Goal: Information Seeking & Learning: Understand process/instructions

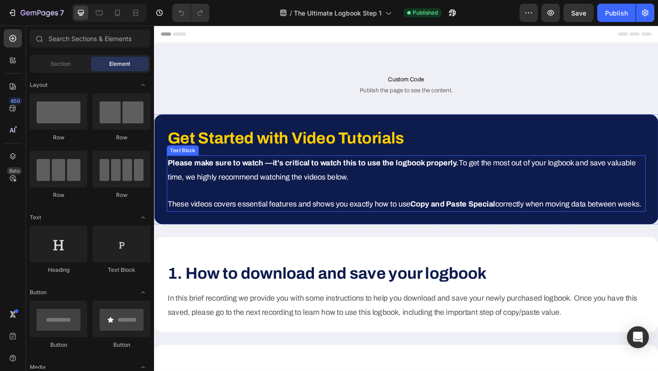
click at [360, 182] on p "Please make sure to watch —it's critical to watch this to use the logbook prope…" at bounding box center [428, 183] width 519 height 30
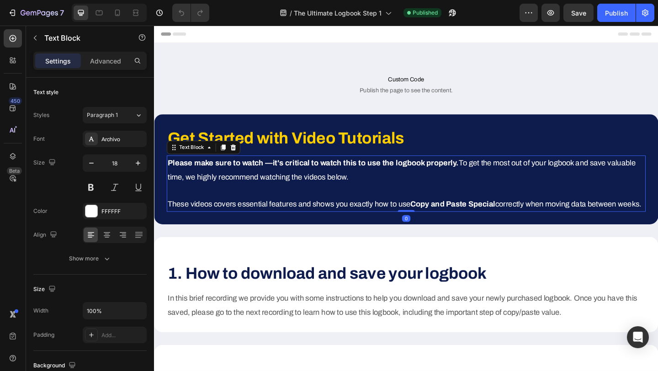
click at [306, 183] on p "Please make sure to watch —it's critical to watch this to use the logbook prope…" at bounding box center [428, 183] width 519 height 30
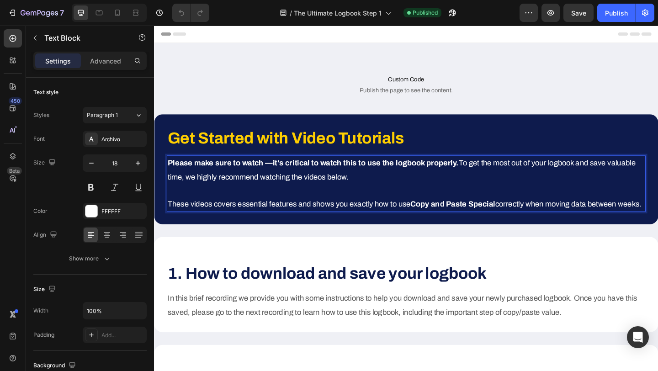
click at [306, 183] on p "Please make sure to watch —it's critical to watch this to use the logbook prope…" at bounding box center [428, 183] width 519 height 30
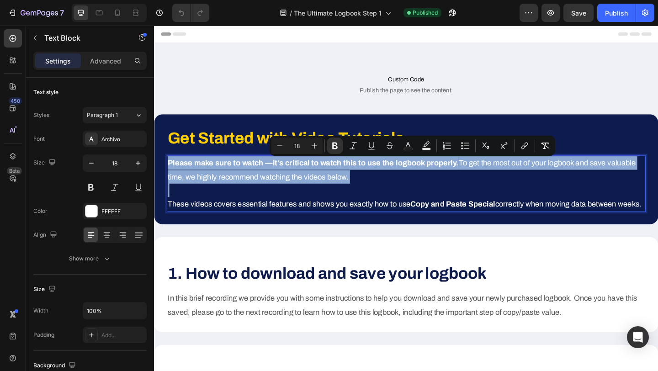
copy p "Please make sure to watch —it's critical to watch this to use the logbook prope…"
click at [372, 192] on p "Please make sure to watch —it's critical to watch this to use the logbook prope…" at bounding box center [428, 183] width 519 height 30
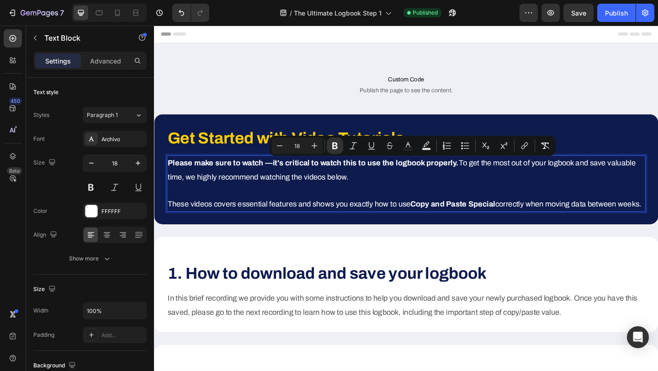
drag, startPoint x: 373, startPoint y: 189, endPoint x: 170, endPoint y: 178, distance: 203.2
click at [170, 178] on p "Please make sure to watch —it's critical to watch this to use the logbook prope…" at bounding box center [428, 183] width 519 height 30
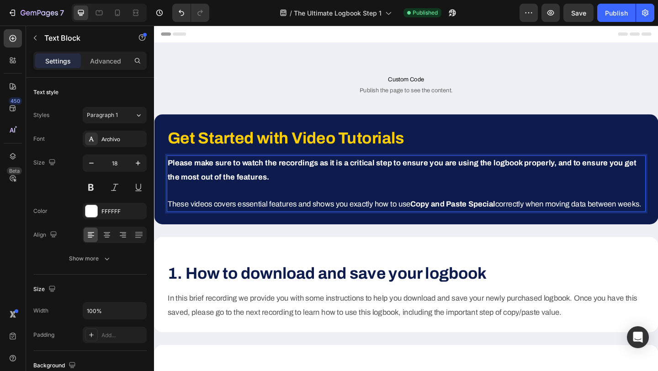
click at [260, 192] on strong "Please make sure to watch the recordings as it is a critical step to ensure you…" at bounding box center [424, 182] width 510 height 24
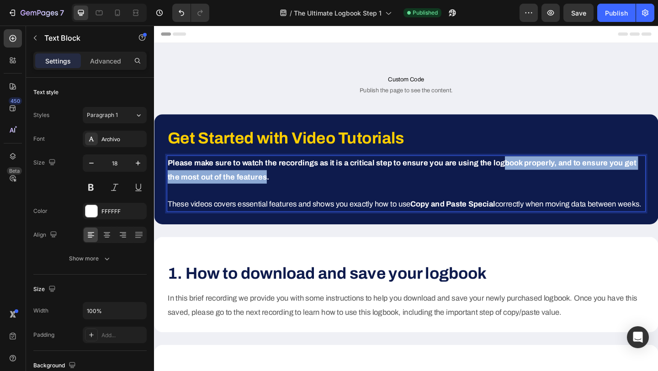
drag, startPoint x: 260, startPoint y: 192, endPoint x: 532, endPoint y: 176, distance: 272.5
click at [532, 176] on strong "Please make sure to watch the recordings as it is a critical step to ensure you…" at bounding box center [424, 182] width 510 height 24
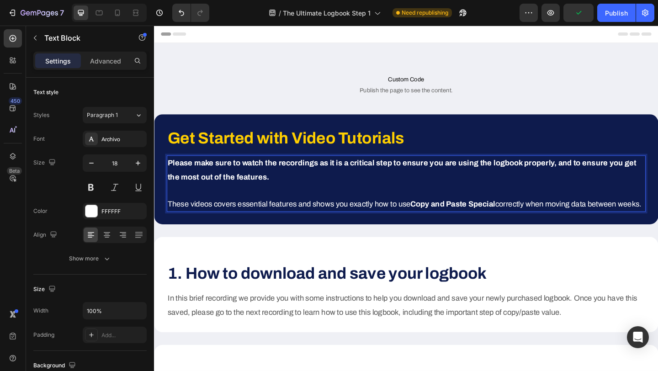
click at [260, 191] on strong "Please make sure to watch the recordings as it is a critical step to ensure you…" at bounding box center [424, 182] width 510 height 24
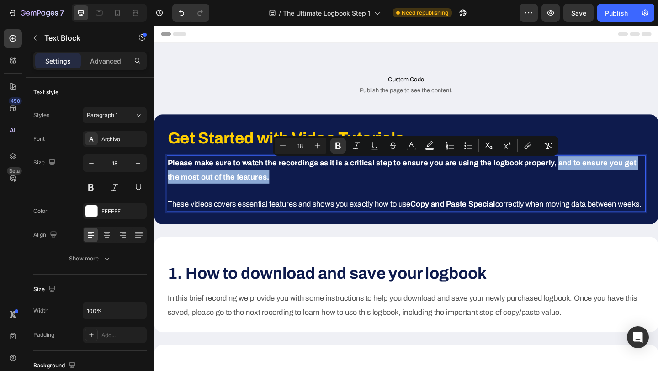
drag, startPoint x: 260, startPoint y: 191, endPoint x: 588, endPoint y: 176, distance: 328.9
click at [588, 176] on strong "Please make sure to watch the recordings as it is a critical step to ensure you…" at bounding box center [424, 182] width 510 height 24
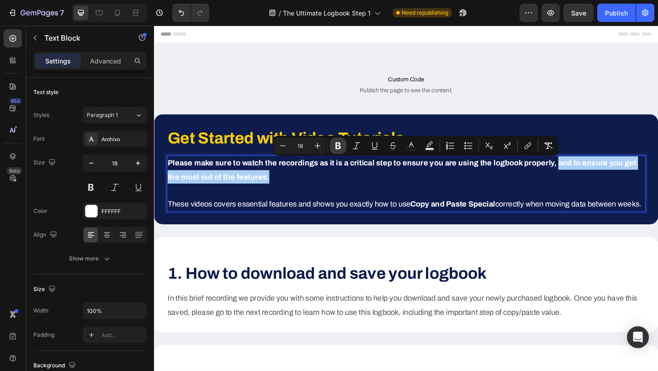
click at [338, 147] on icon "Editor contextual toolbar" at bounding box center [338, 145] width 9 height 9
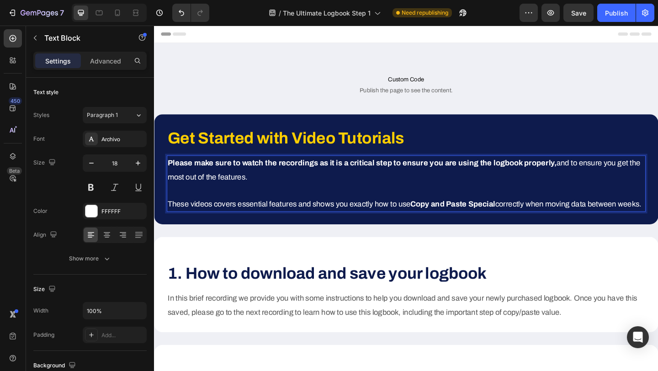
click at [361, 189] on p "Please make sure to watch the recordings as it is a critical step to ensure you…" at bounding box center [428, 183] width 519 height 30
drag, startPoint x: 253, startPoint y: 192, endPoint x: 587, endPoint y: 179, distance: 334.8
click at [587, 179] on p "Please make sure to watch the recordings as it is a critical step to ensure you…" at bounding box center [428, 183] width 519 height 30
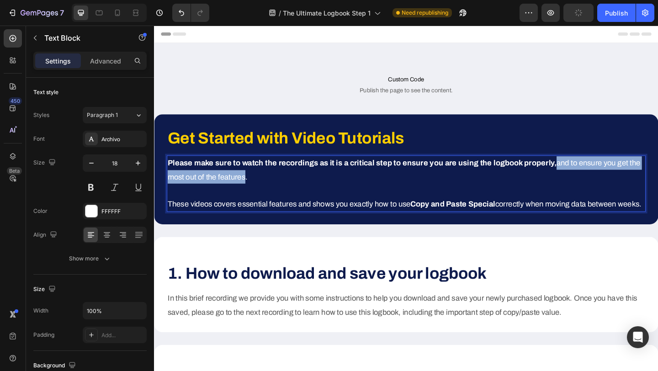
click at [582, 177] on strong "Please make sure to watch the recordings as it is a critical step to ensure you…" at bounding box center [380, 174] width 423 height 9
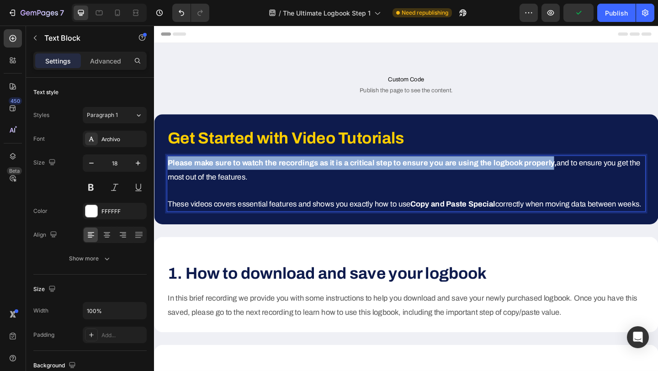
drag, startPoint x: 582, startPoint y: 177, endPoint x: 166, endPoint y: 177, distance: 415.5
click at [166, 177] on div "Get Started with Video Tutorials Heading Please make sure to watch the recordin…" at bounding box center [428, 182] width 549 height 120
click at [251, 174] on strong "Please make sure to watch the recordings as it is a critical step to ensure you…" at bounding box center [380, 174] width 423 height 9
drag, startPoint x: 583, startPoint y: 176, endPoint x: 205, endPoint y: 162, distance: 378.7
click at [205, 162] on div "Get Started with Video Tutorials Heading Please make sure to watch the recordin…" at bounding box center [428, 182] width 521 height 92
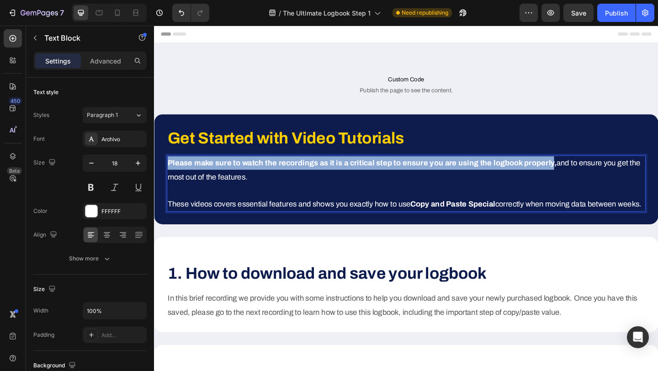
click at [197, 180] on strong "Please make sure to watch the recordings as it is a critical step to ensure you…" at bounding box center [380, 174] width 423 height 9
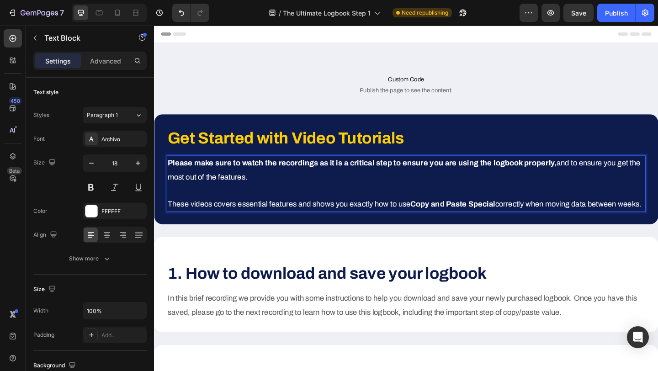
click at [211, 179] on strong "Please make sure to watch the recordings as it is a critical step to ensure you…" at bounding box center [380, 174] width 423 height 9
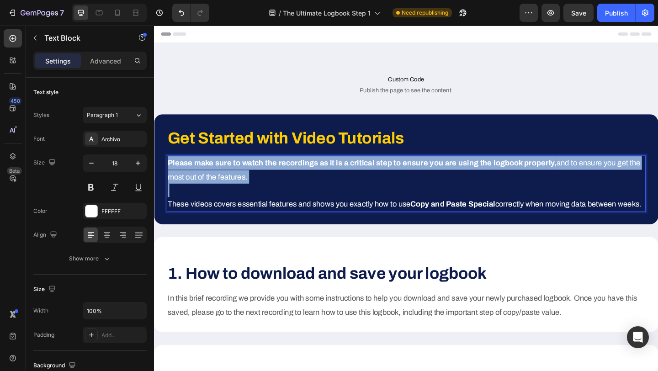
click at [229, 179] on strong "Please make sure to watch the recordings as it is a critical step to ensure you…" at bounding box center [380, 174] width 423 height 9
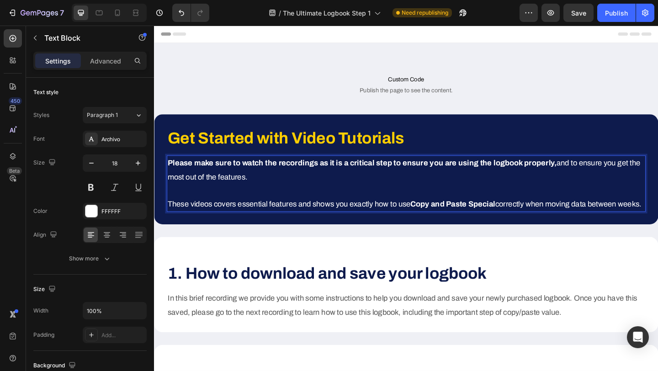
click at [242, 179] on strong "Please make sure to watch the recordings as it is a critical step to ensure you…" at bounding box center [380, 174] width 423 height 9
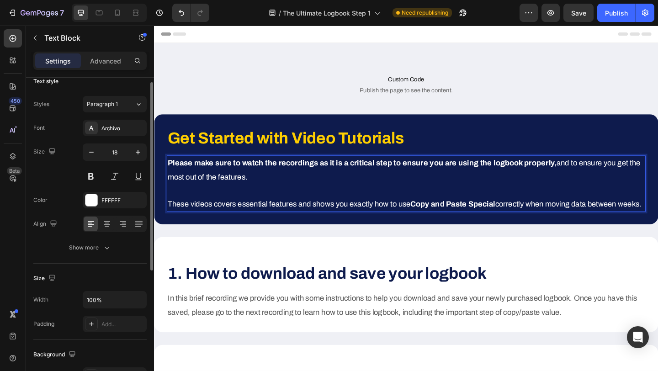
scroll to position [11, 0]
click at [89, 176] on button at bounding box center [91, 176] width 16 height 16
drag, startPoint x: 170, startPoint y: 172, endPoint x: 209, endPoint y: 178, distance: 40.2
click at [209, 178] on strong "Please make sure to watch the recordings as it is a critical step to ensure you…" at bounding box center [380, 174] width 423 height 9
drag, startPoint x: 211, startPoint y: 177, endPoint x: 345, endPoint y: 181, distance: 134.0
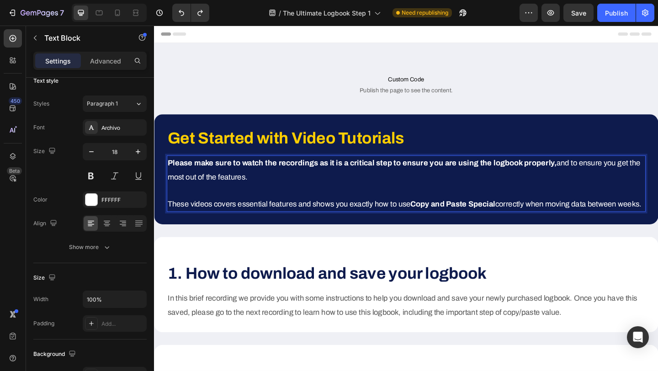
click at [345, 181] on p "Please make sure to watch the recordings as it is a critical step to ensure you…" at bounding box center [428, 183] width 519 height 30
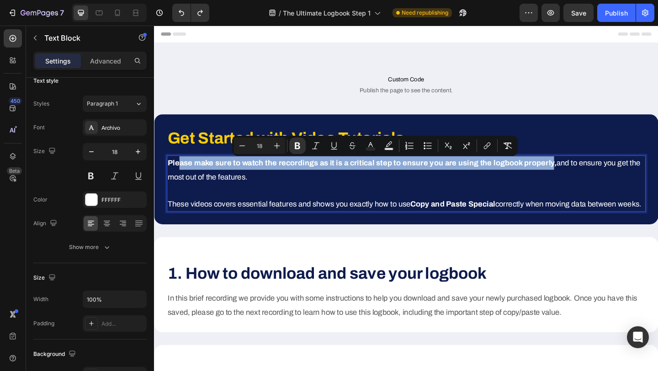
drag, startPoint x: 582, startPoint y: 176, endPoint x: 180, endPoint y: 174, distance: 402.7
click at [180, 174] on strong "Please make sure to watch the recordings as it is a critical step to ensure you…" at bounding box center [380, 174] width 423 height 9
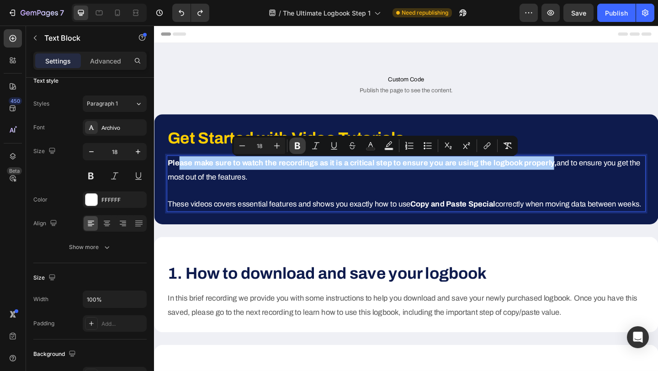
click at [298, 146] on icon "Editor contextual toolbar" at bounding box center [297, 146] width 5 height 7
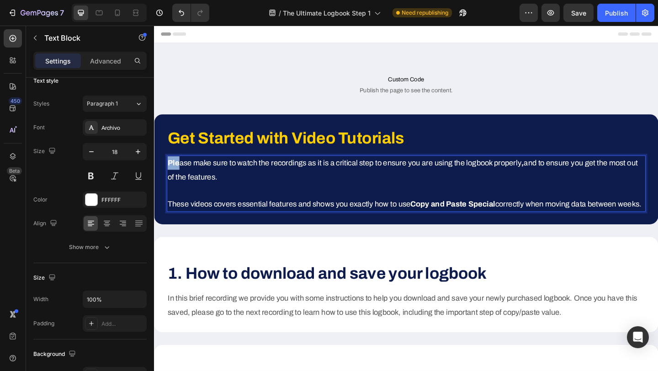
drag, startPoint x: 180, startPoint y: 176, endPoint x: 168, endPoint y: 176, distance: 12.3
click at [168, 176] on div "Ple ase make sure to watch the recordings as it is a critical step to ensure yo…" at bounding box center [428, 197] width 521 height 61
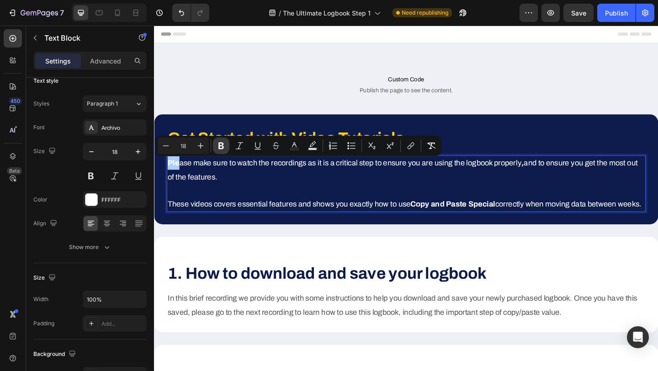
click at [224, 149] on icon "Editor contextual toolbar" at bounding box center [221, 145] width 9 height 9
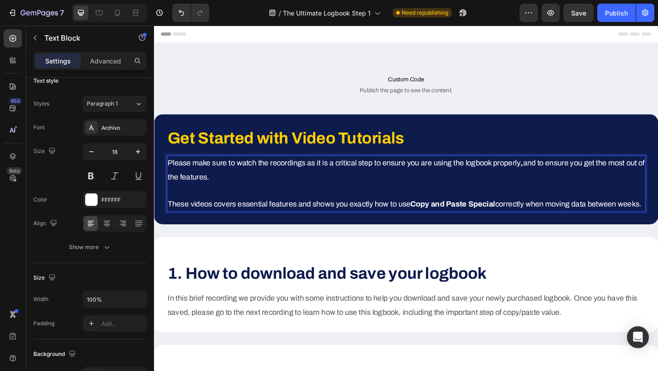
click at [241, 188] on p "Please make sure to watch the recordings as it is a critical step to ensure you…" at bounding box center [428, 183] width 519 height 30
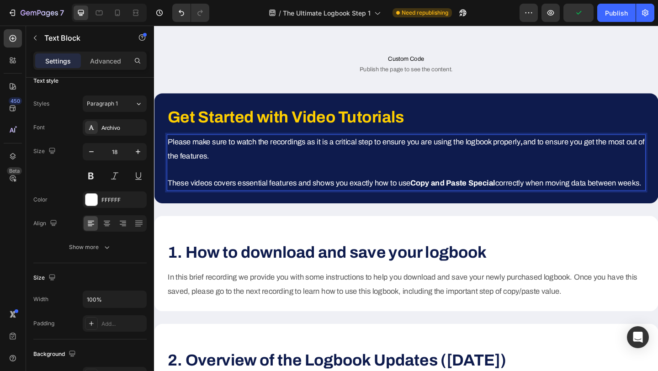
scroll to position [25, 0]
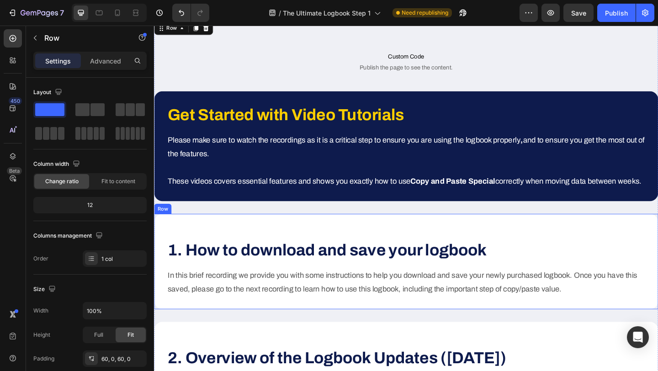
scroll to position [43, 0]
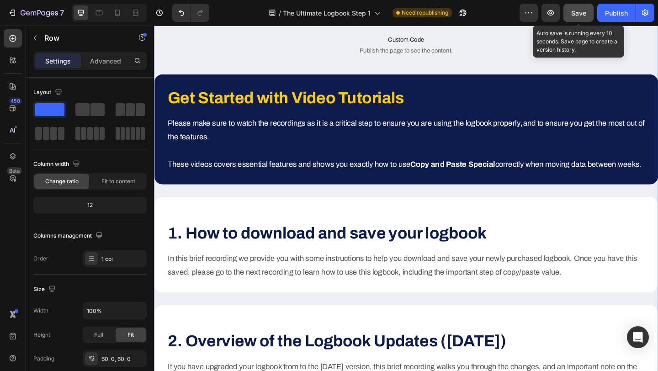
click at [574, 16] on span "Save" at bounding box center [578, 13] width 15 height 8
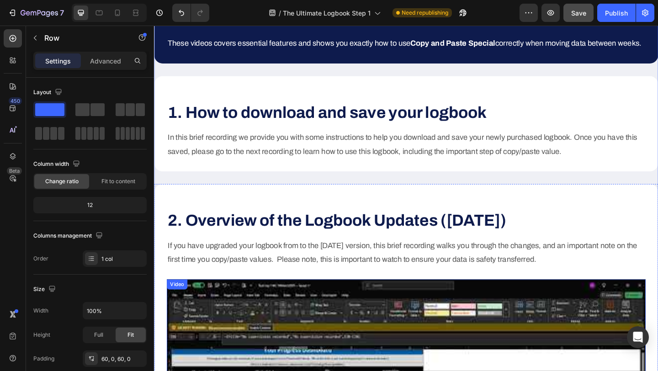
scroll to position [178, 0]
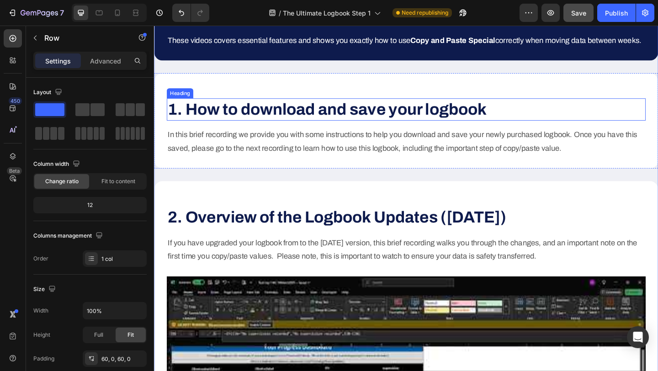
click at [337, 126] on strong "1. How to download and save your logbook" at bounding box center [342, 116] width 347 height 19
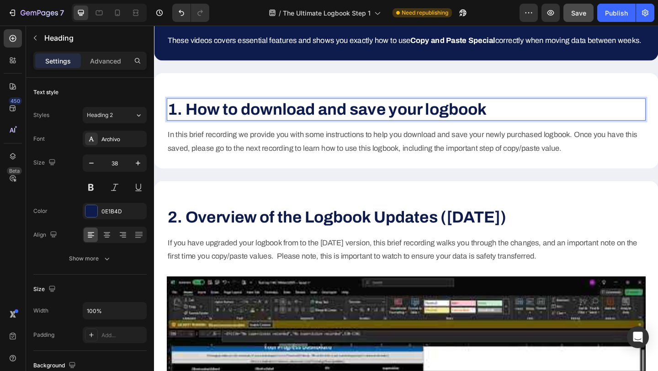
click at [337, 126] on strong "1. How to download and save your logbook" at bounding box center [342, 116] width 347 height 19
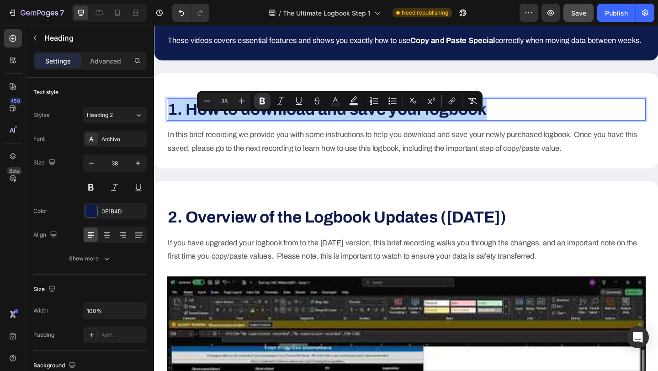
click at [188, 126] on strong "1. How to download and save your logbook" at bounding box center [342, 116] width 347 height 19
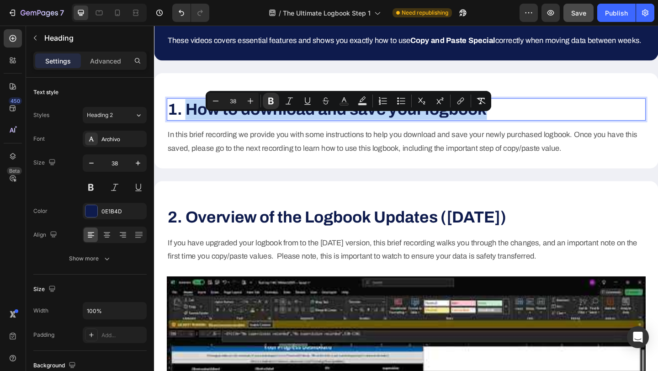
type input "11"
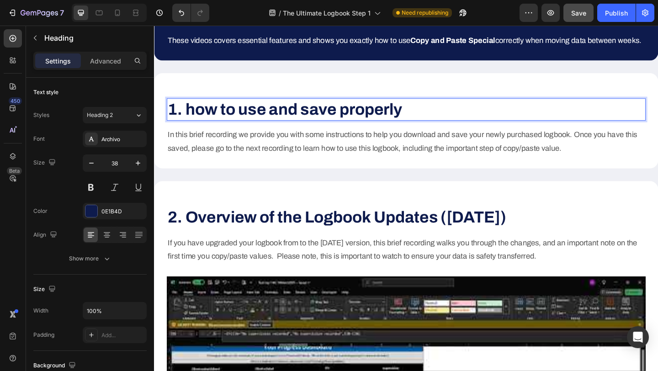
click at [197, 126] on strong "1. how to use and save properly" at bounding box center [297, 116] width 256 height 19
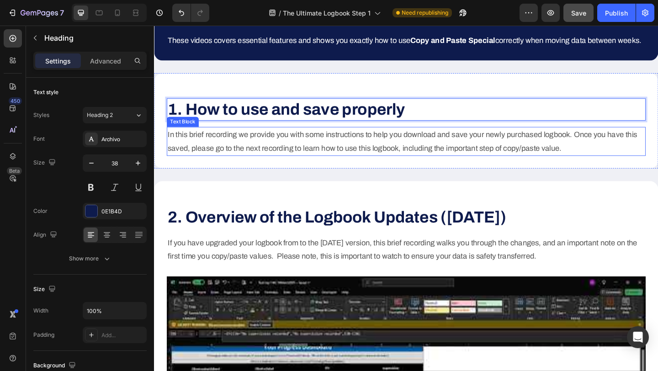
click at [258, 166] on p "In this brief recording we provide you with some instructions to help you downl…" at bounding box center [428, 152] width 519 height 30
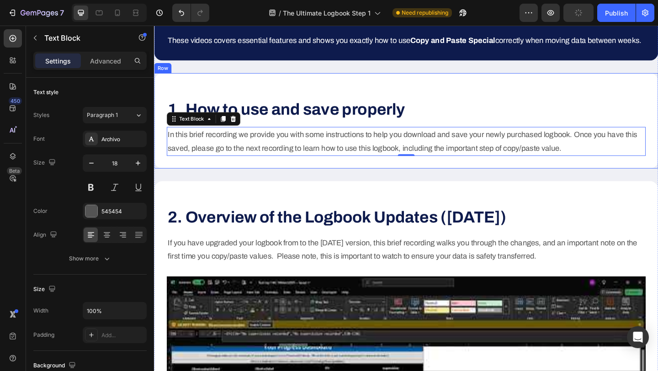
click at [318, 181] on div "⁠⁠⁠⁠⁠⁠⁠ 1. How to use and save properly Heading In this brief recording we prov…" at bounding box center [428, 129] width 549 height 104
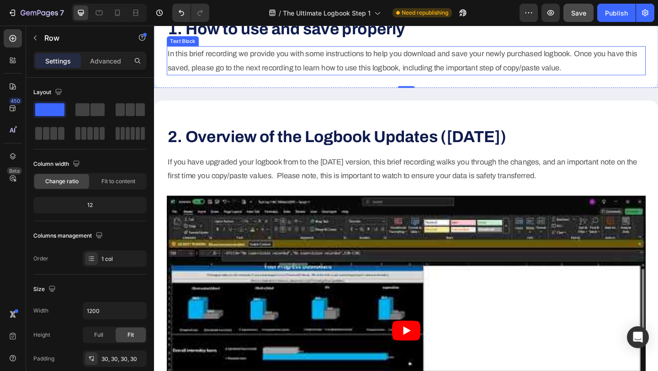
scroll to position [282, 0]
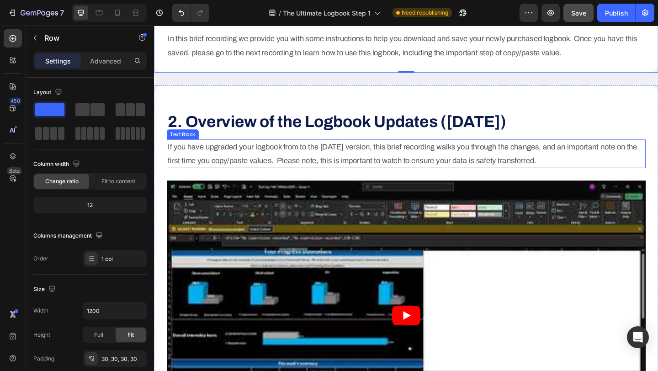
click at [247, 180] on p "If you have upgraded your logbook from to the [DATE] version, this brief record…" at bounding box center [428, 165] width 519 height 30
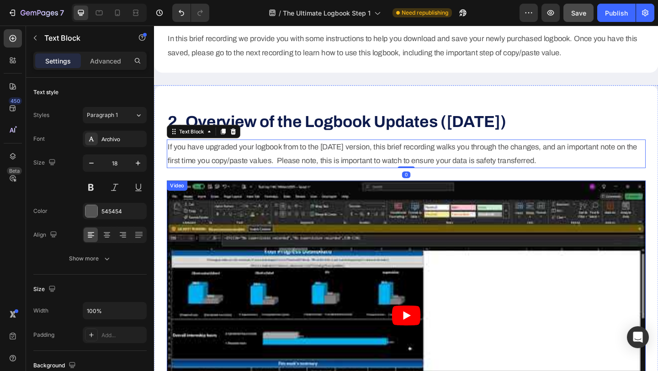
click at [242, 232] on article at bounding box center [428, 340] width 521 height 293
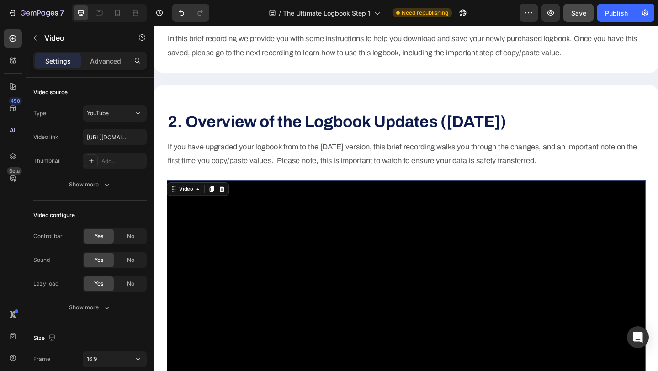
click at [220, 211] on div "Video" at bounding box center [202, 203] width 68 height 15
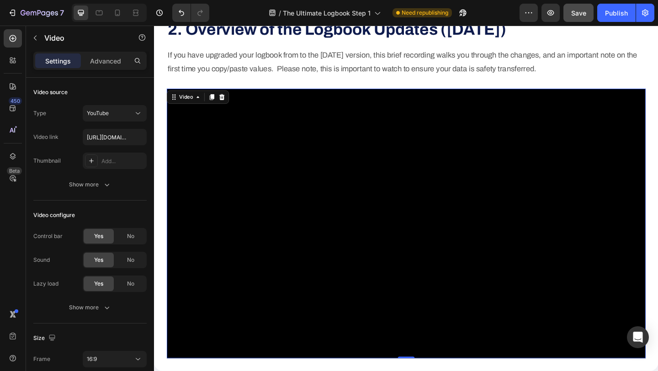
scroll to position [317, 0]
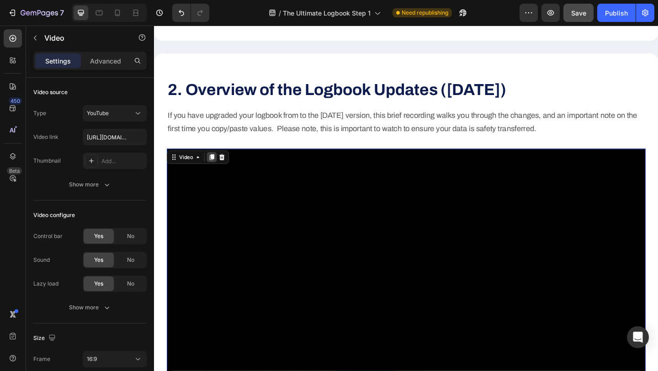
click at [218, 172] on icon at bounding box center [216, 169] width 5 height 6
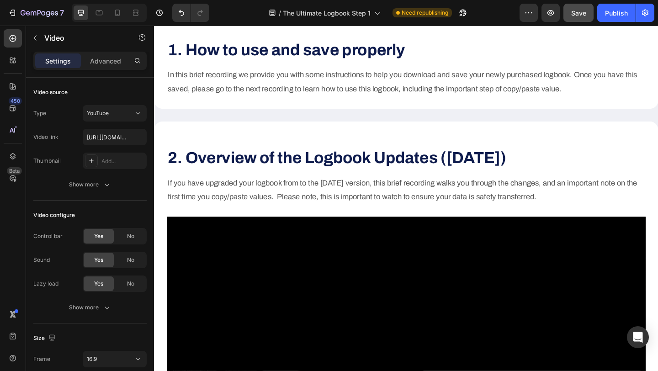
scroll to position [239, 0]
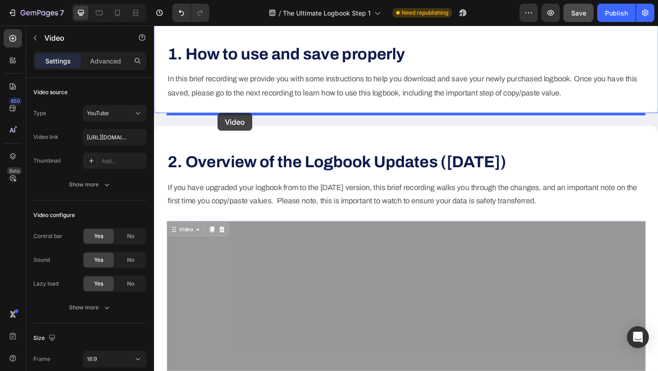
drag, startPoint x: 174, startPoint y: 259, endPoint x: 223, endPoint y: 121, distance: 146.9
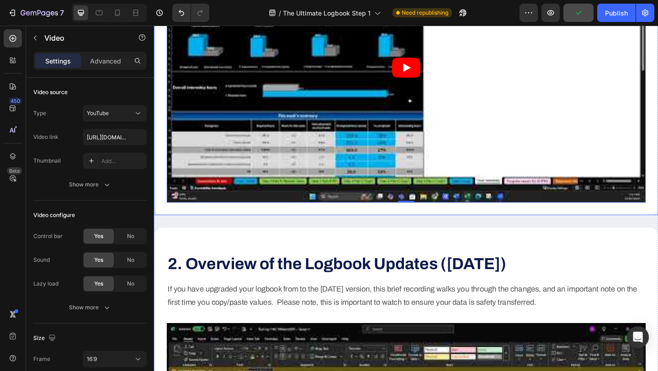
scroll to position [384, 0]
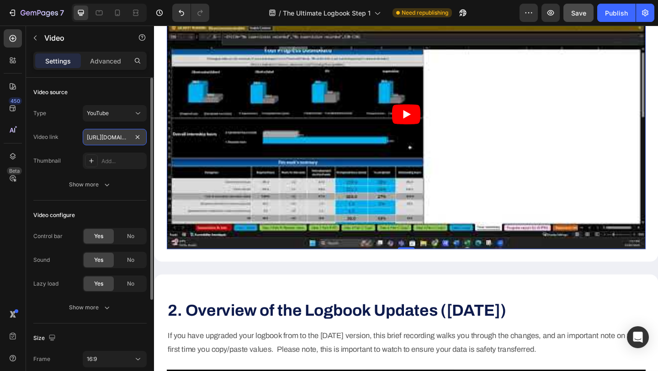
click at [107, 141] on input "[URL][DOMAIN_NAME]" at bounding box center [115, 137] width 64 height 16
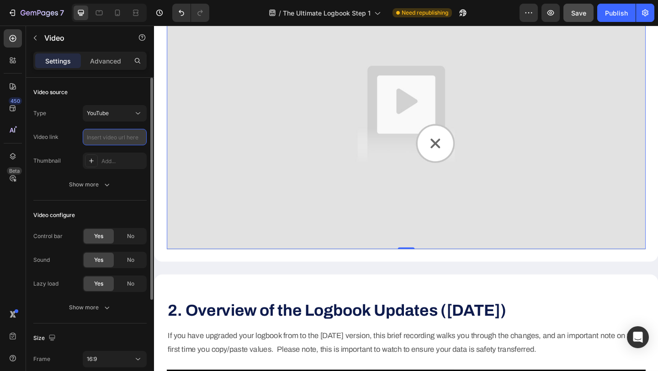
paste input "[URL][DOMAIN_NAME]"
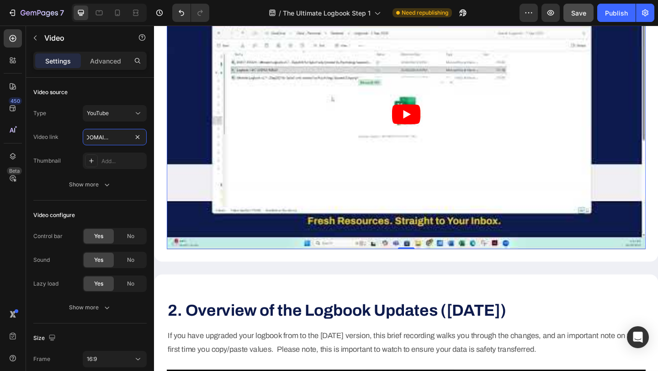
type input "[URL][DOMAIN_NAME]"
click at [7, 217] on div "450 Beta" at bounding box center [13, 167] width 18 height 276
click at [422, 133] on icon "Play" at bounding box center [428, 122] width 31 height 22
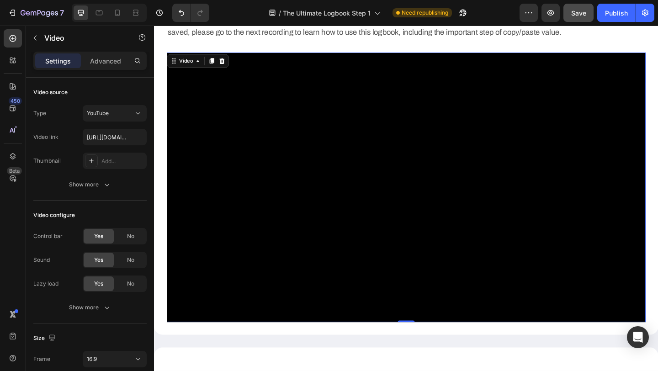
scroll to position [300, 0]
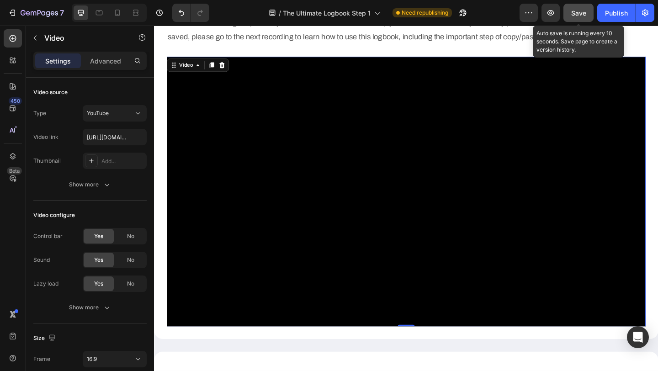
click at [582, 14] on span "Save" at bounding box center [578, 13] width 15 height 8
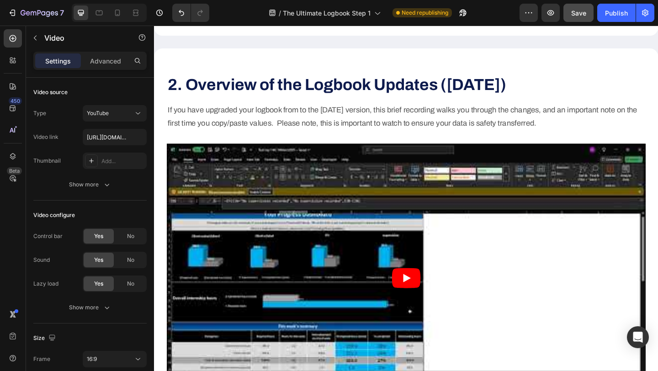
scroll to position [615, 0]
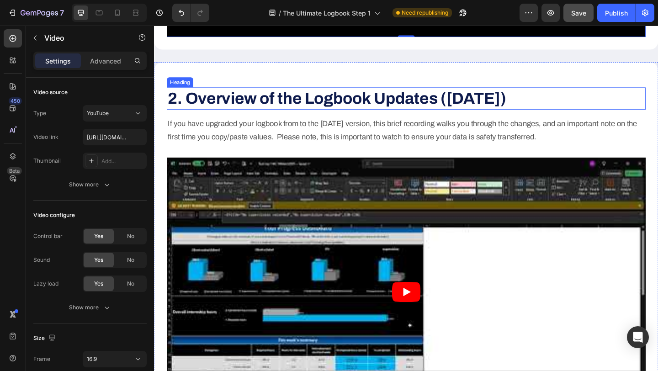
click at [326, 114] on strong "2. Overview of the Logbook Updates ([DATE])" at bounding box center [353, 105] width 368 height 19
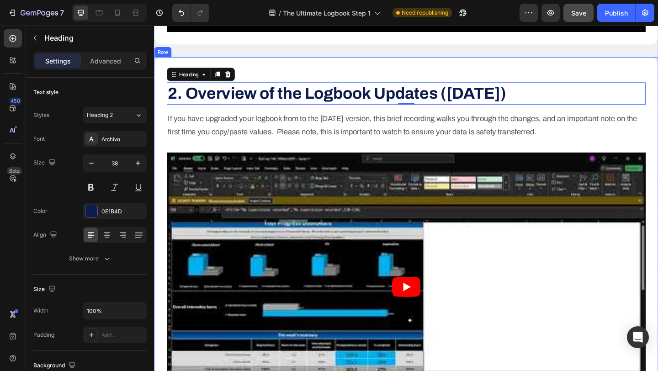
scroll to position [561, 0]
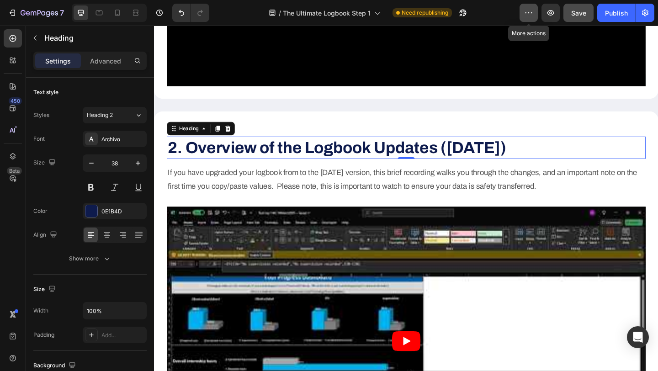
click at [532, 12] on icon "button" at bounding box center [531, 12] width 1 height 1
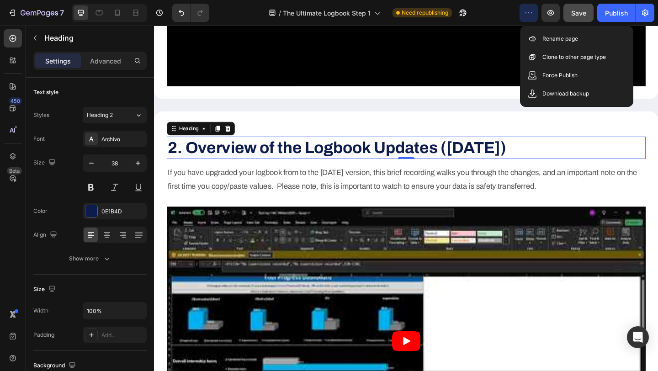
click at [532, 12] on icon "button" at bounding box center [531, 12] width 1 height 1
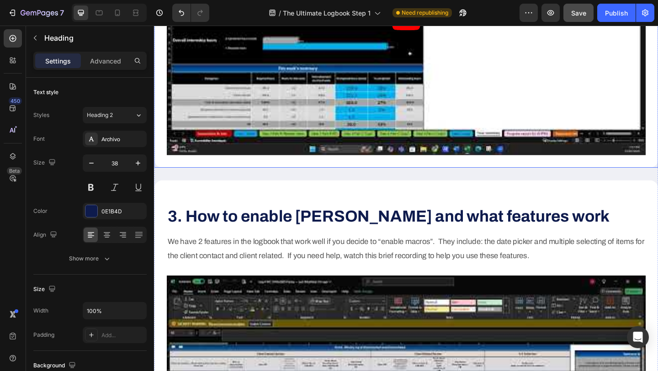
scroll to position [941, 0]
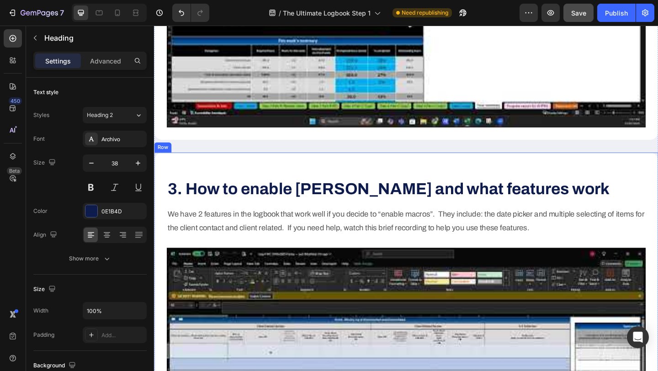
click at [164, 189] on div "3. How to enable [PERSON_NAME] and what features work Heading We have 2 feature…" at bounding box center [428, 369] width 549 height 410
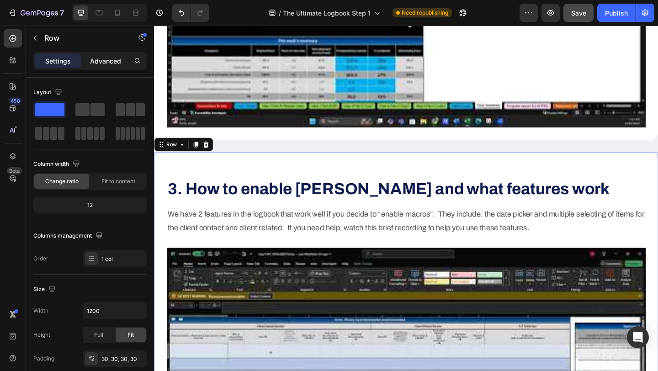
click at [106, 61] on p "Advanced" at bounding box center [105, 61] width 31 height 10
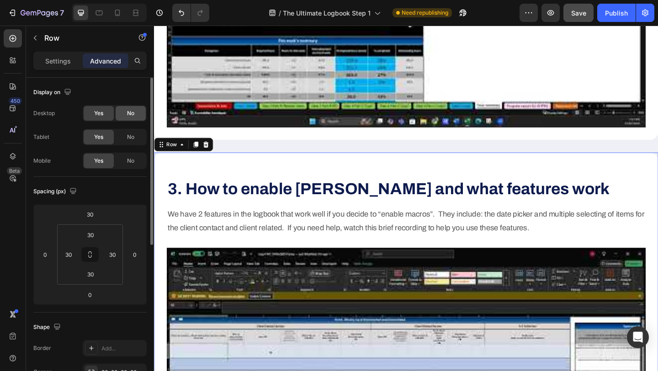
click at [126, 111] on div "No" at bounding box center [131, 113] width 30 height 15
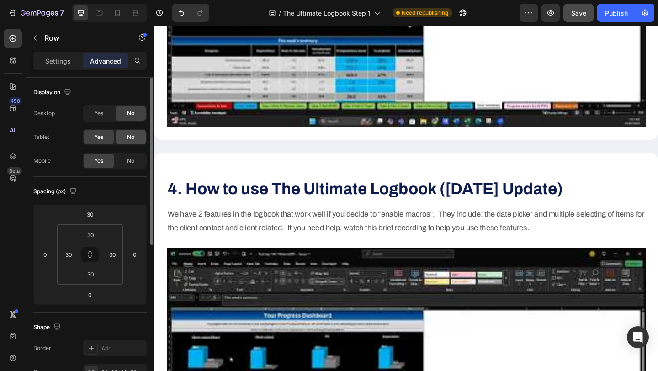
click at [130, 141] on span "No" at bounding box center [130, 137] width 7 height 8
click at [133, 158] on span "No" at bounding box center [130, 161] width 7 height 8
click at [98, 113] on span "Yes" at bounding box center [98, 113] width 9 height 8
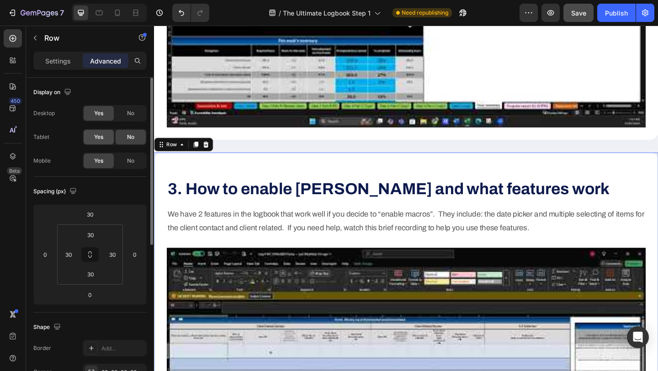
click at [100, 139] on span "Yes" at bounding box center [98, 137] width 9 height 8
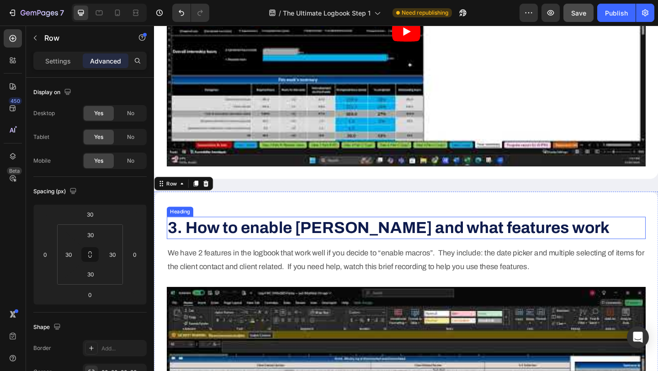
scroll to position [878, 0]
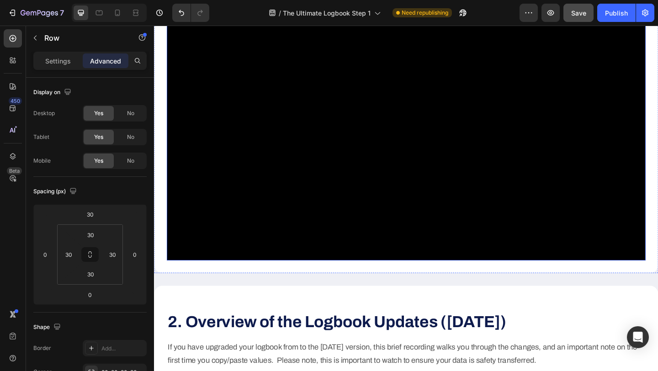
scroll to position [354, 0]
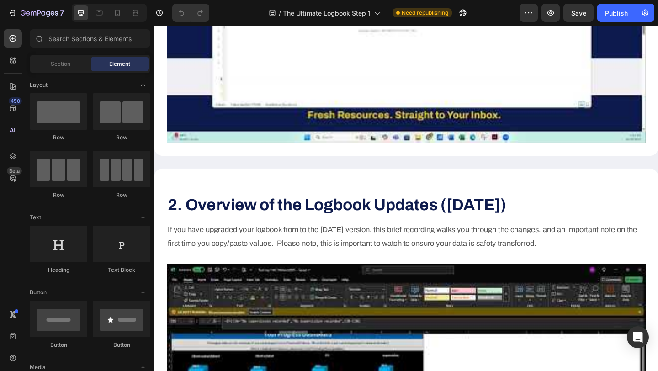
scroll to position [498, 0]
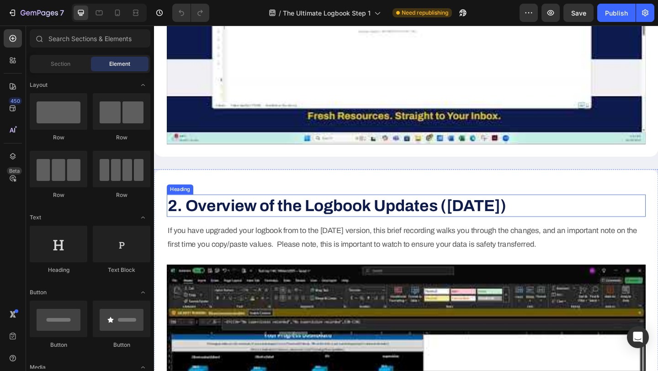
click at [291, 231] on strong "2. Overview of the Logbook Updates ([DATE])" at bounding box center [353, 221] width 368 height 19
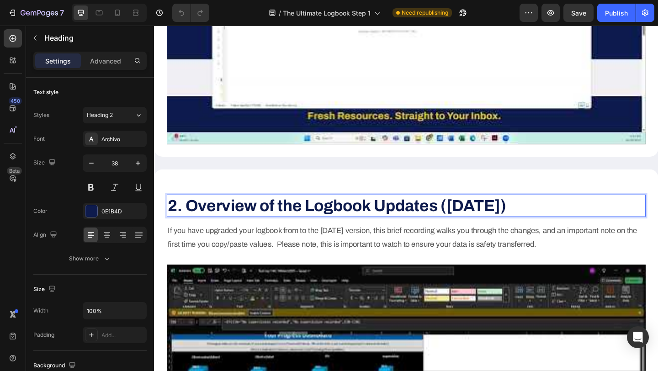
click at [192, 231] on strong "2. Overview of the Logbook Updates ([DATE])" at bounding box center [353, 221] width 368 height 19
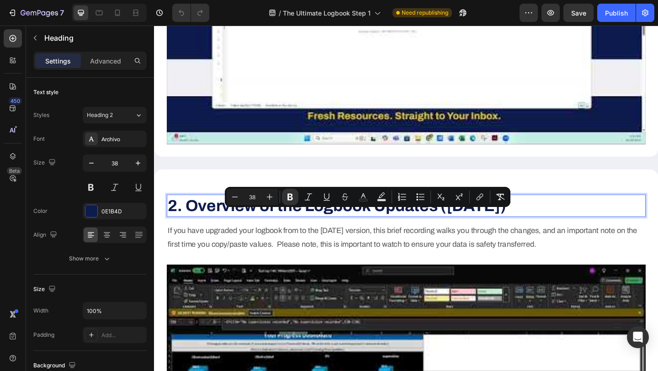
drag, startPoint x: 192, startPoint y: 237, endPoint x: 555, endPoint y: 231, distance: 363.4
click at [537, 231] on strong "2. Overview of the Logbook Updates ([DATE])" at bounding box center [353, 221] width 368 height 19
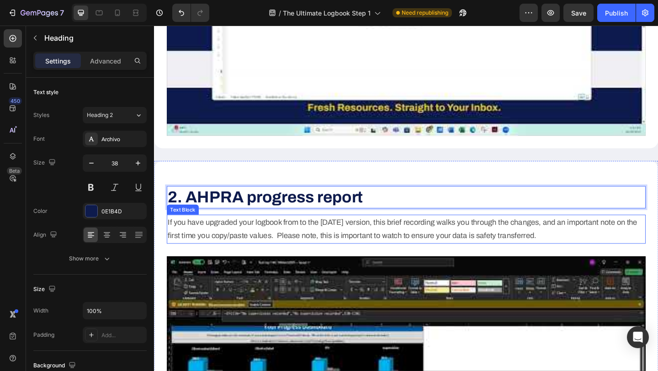
scroll to position [509, 0]
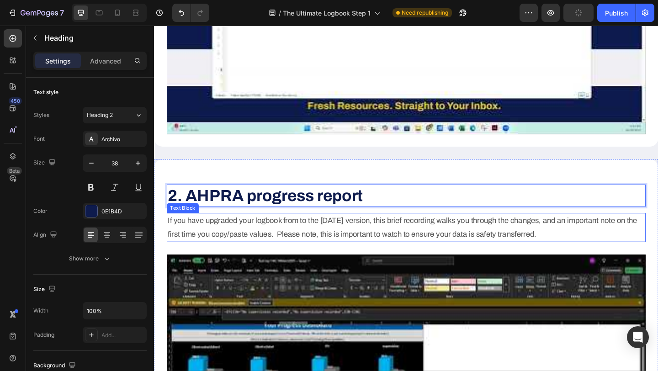
click at [283, 257] on p "If you have upgraded your logbook from to the [DATE] version, this brief record…" at bounding box center [428, 245] width 519 height 30
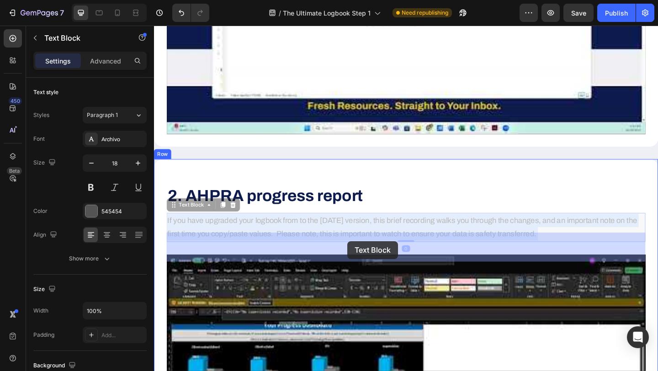
drag, startPoint x: 169, startPoint y: 252, endPoint x: 364, endPoint y: 260, distance: 195.8
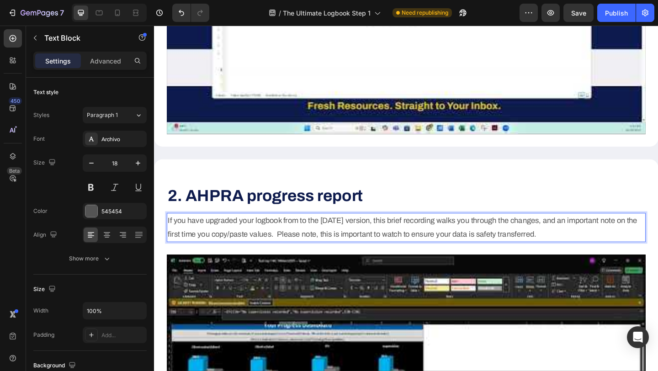
click at [325, 260] on p "If you have upgraded your logbook from to the [DATE] version, this brief record…" at bounding box center [428, 245] width 519 height 30
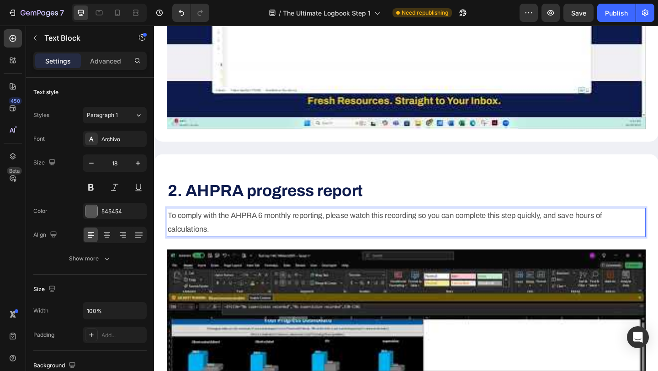
scroll to position [517, 0]
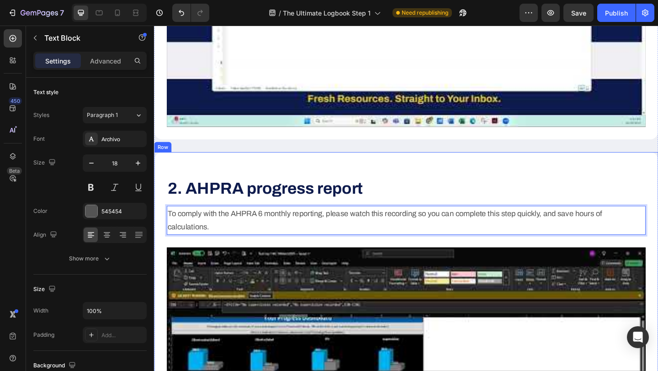
click at [385, 204] on div "⁠⁠⁠⁠⁠⁠⁠ 2. AHPRA progress report Heading To comply with the AHPRA 6 monthly rep…" at bounding box center [428, 368] width 521 height 383
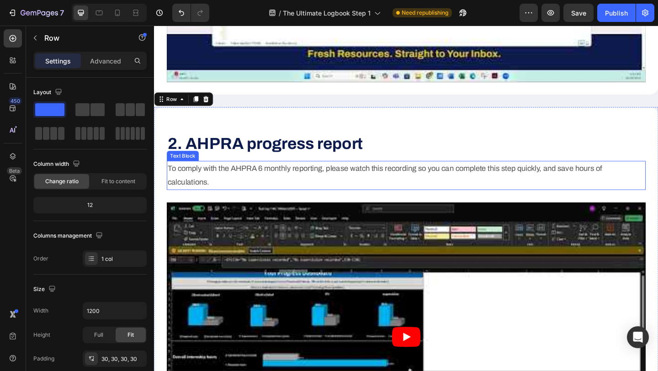
scroll to position [574, 0]
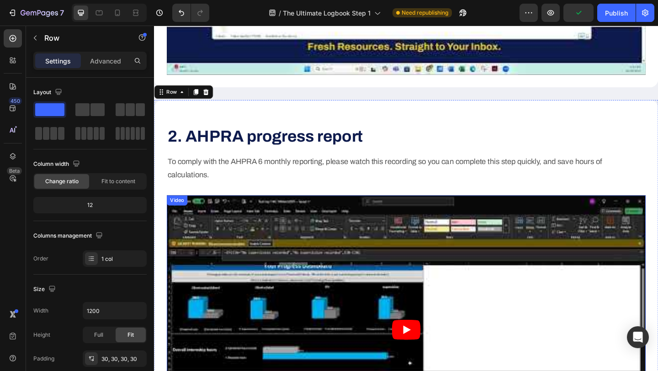
click at [218, 230] on article at bounding box center [428, 356] width 521 height 293
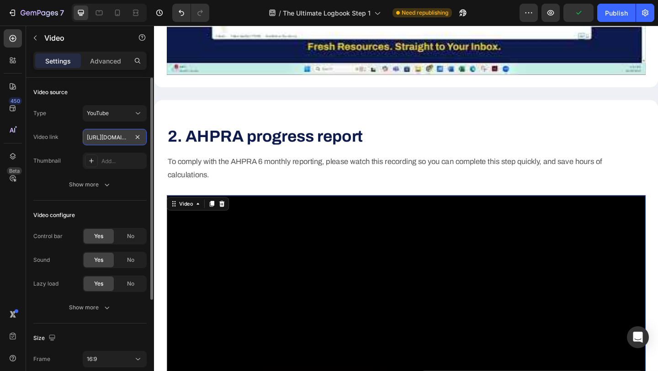
click at [100, 138] on input "[URL][DOMAIN_NAME]" at bounding box center [115, 137] width 64 height 16
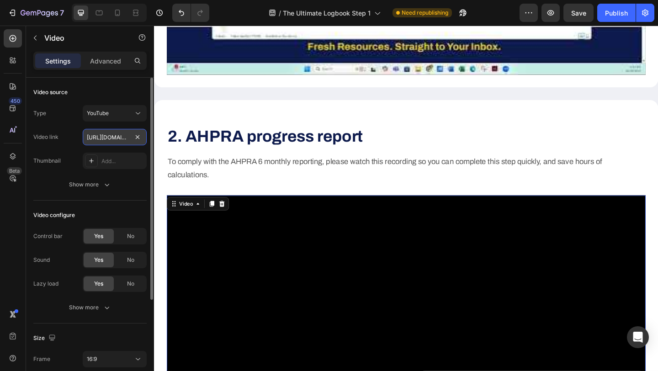
paste input "youtu.be/WhsDmydedXc"
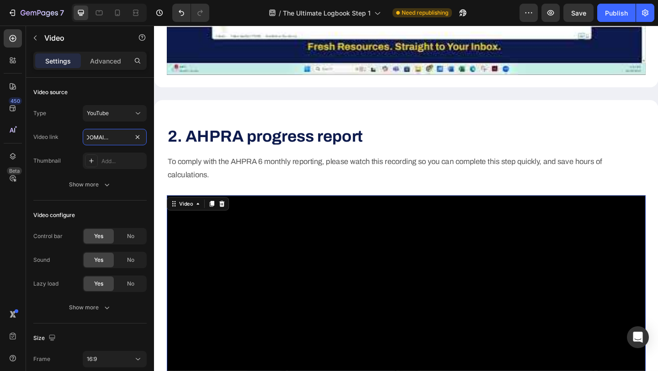
type input "https://youtu.be/WhsDmydedXc"
click at [8, 193] on div "450 Beta" at bounding box center [13, 167] width 18 height 276
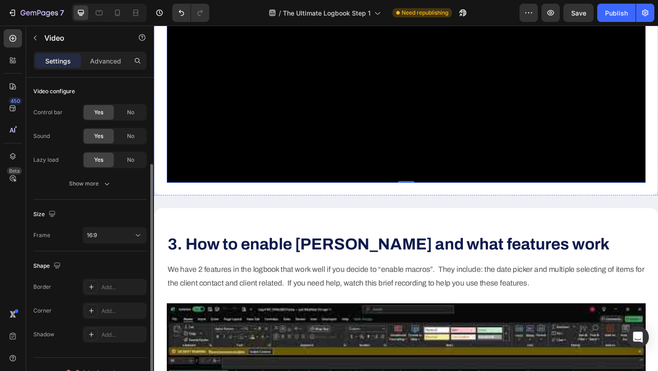
scroll to position [873, 0]
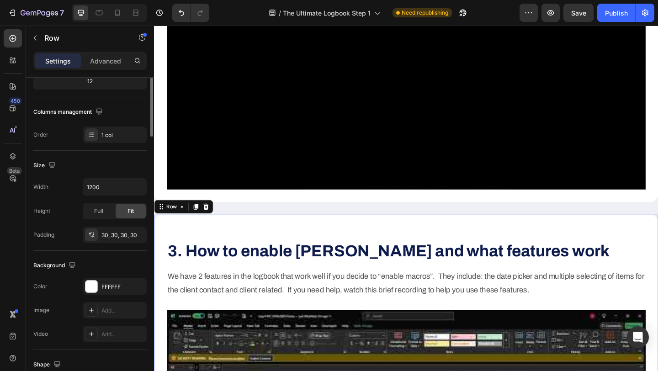
scroll to position [0, 0]
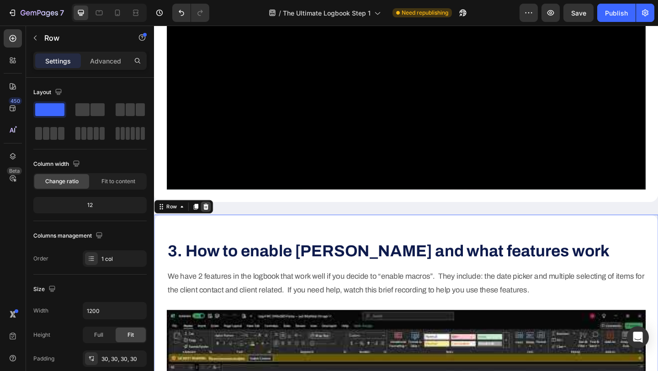
click at [210, 226] on icon at bounding box center [211, 222] width 6 height 6
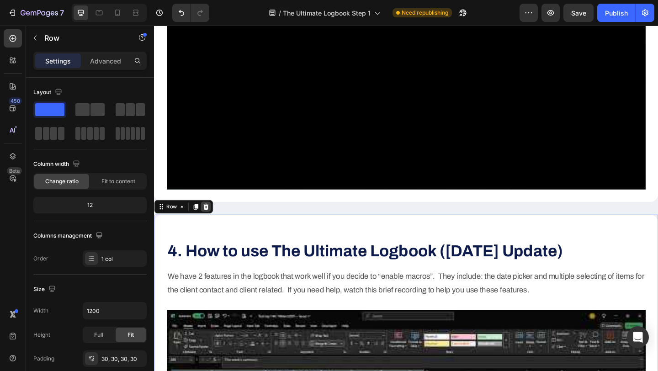
click at [211, 226] on icon at bounding box center [211, 222] width 6 height 6
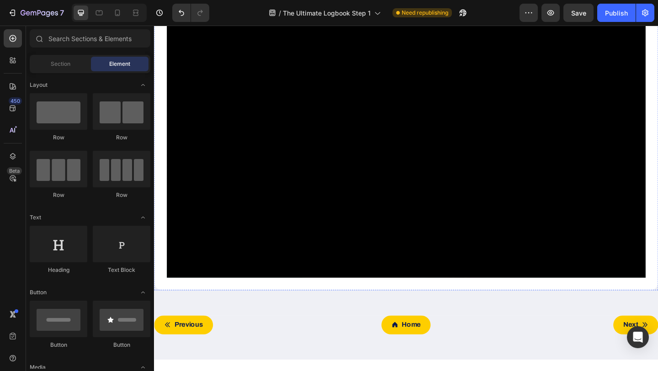
scroll to position [753, 0]
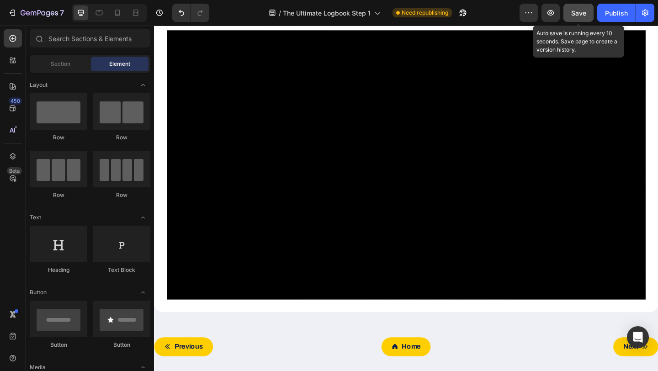
click at [578, 17] on div "Save" at bounding box center [578, 13] width 15 height 10
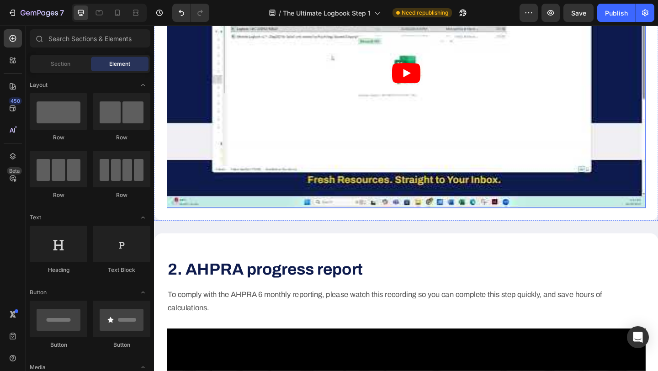
scroll to position [0, 0]
